Goal: Navigation & Orientation: Find specific page/section

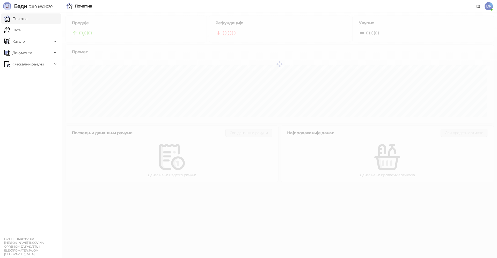
click at [129, 0] on div "Почетна DR" at bounding box center [248, 6] width 489 height 12
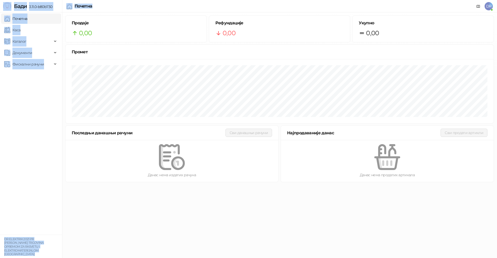
drag, startPoint x: 128, startPoint y: 0, endPoint x: 4, endPoint y: -9, distance: 124.4
click at [4, 0] on html "[PERSON_NAME] 3.11.0-b80b730 Почетна Каса Каталог Документи Фискални рачуни DR …" at bounding box center [248, 92] width 497 height 185
